Goal: Communication & Community: Answer question/provide support

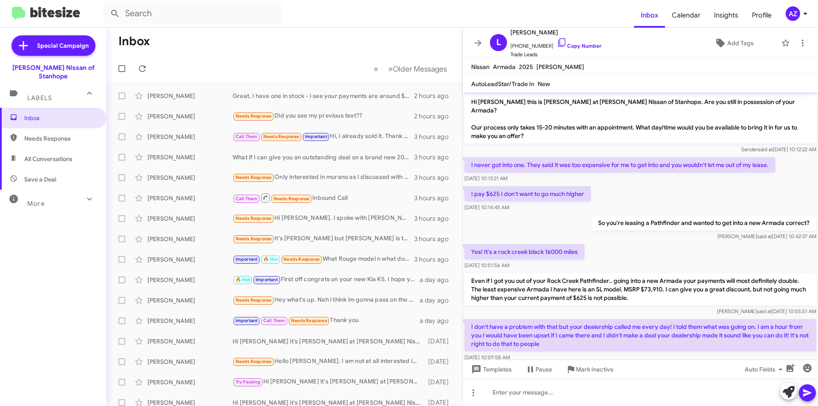
scroll to position [395, 0]
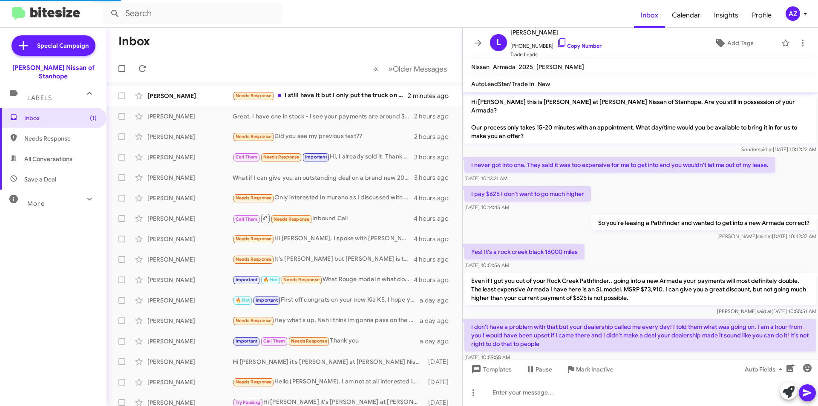
scroll to position [395, 0]
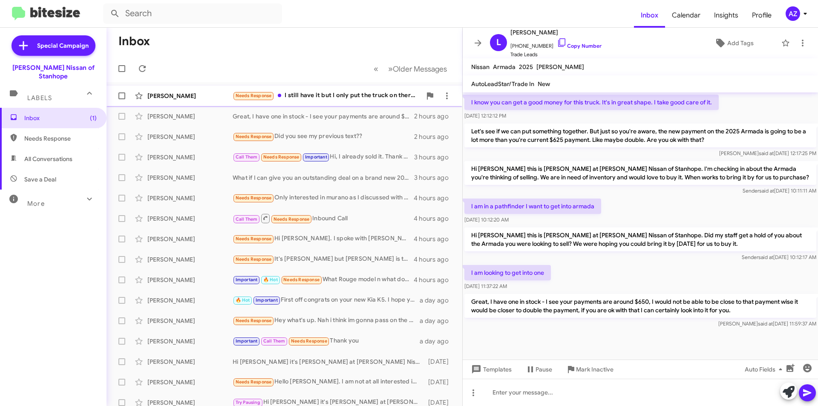
click at [204, 94] on div "Nicholas Canarte" at bounding box center [189, 96] width 85 height 9
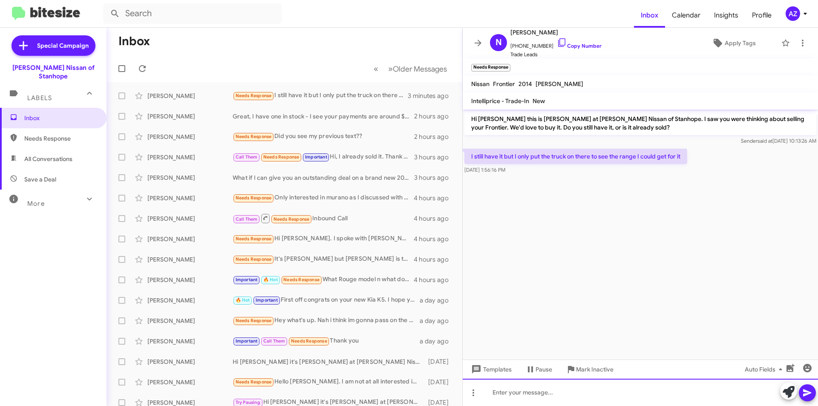
click at [558, 394] on div at bounding box center [640, 392] width 355 height 27
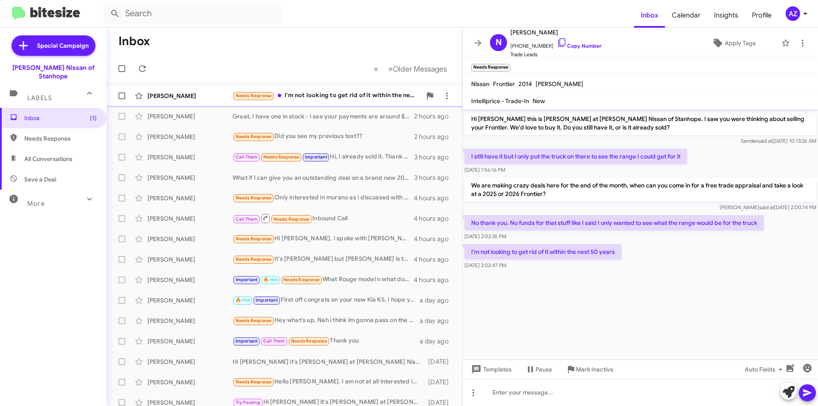
click at [178, 92] on div "Nicholas Canarte" at bounding box center [189, 96] width 85 height 9
